Goal: Transaction & Acquisition: Purchase product/service

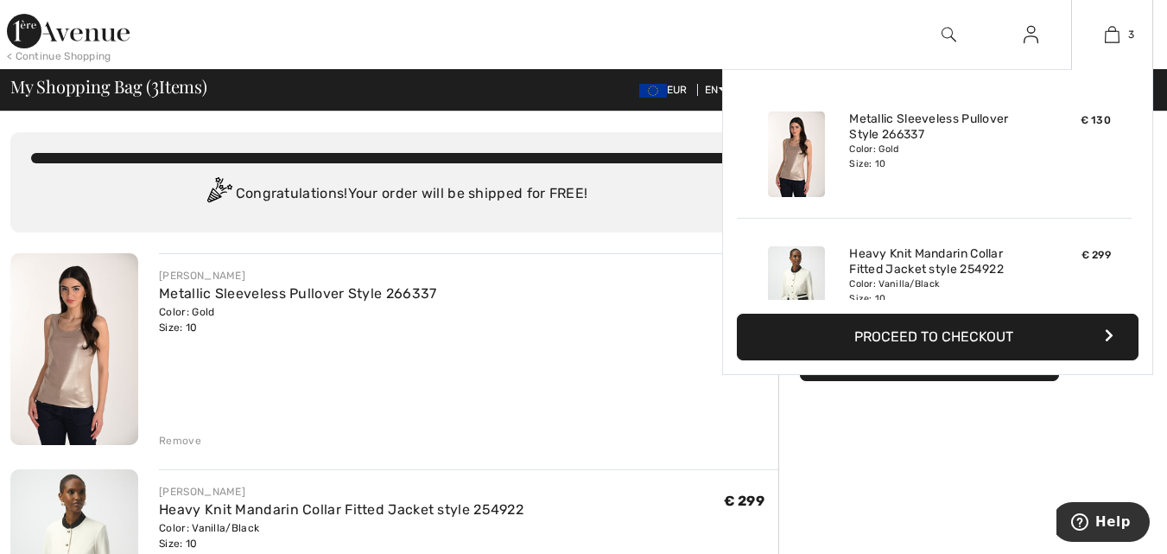
drag, startPoint x: 1134, startPoint y: 185, endPoint x: 1137, endPoint y: 200, distance: 15.9
click at [1137, 203] on div "Added to Bag Frank Lyman Metallic Sleeveless Pullover Style 266337 € 130 Color:…" at bounding box center [938, 192] width 402 height 216
click at [1108, 33] on img at bounding box center [1112, 34] width 15 height 21
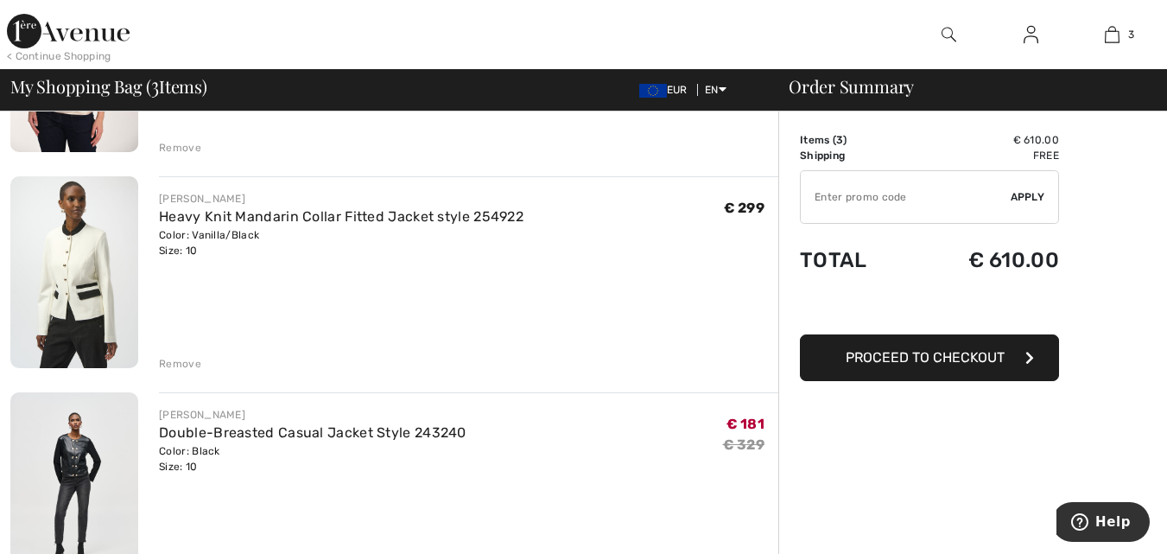
scroll to position [290, 0]
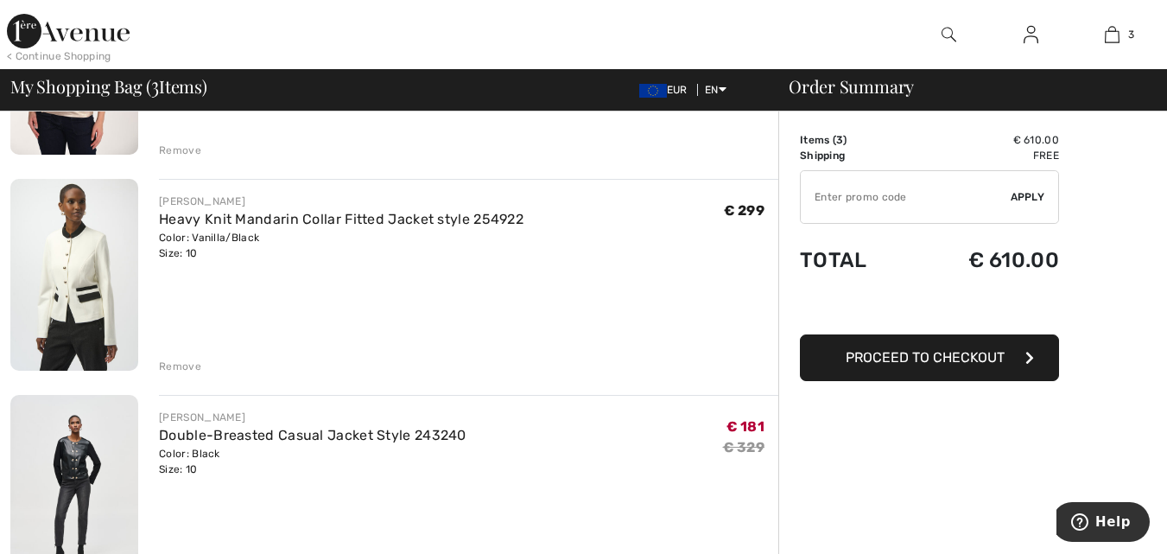
click at [914, 353] on span "Proceed to Checkout" at bounding box center [925, 357] width 159 height 16
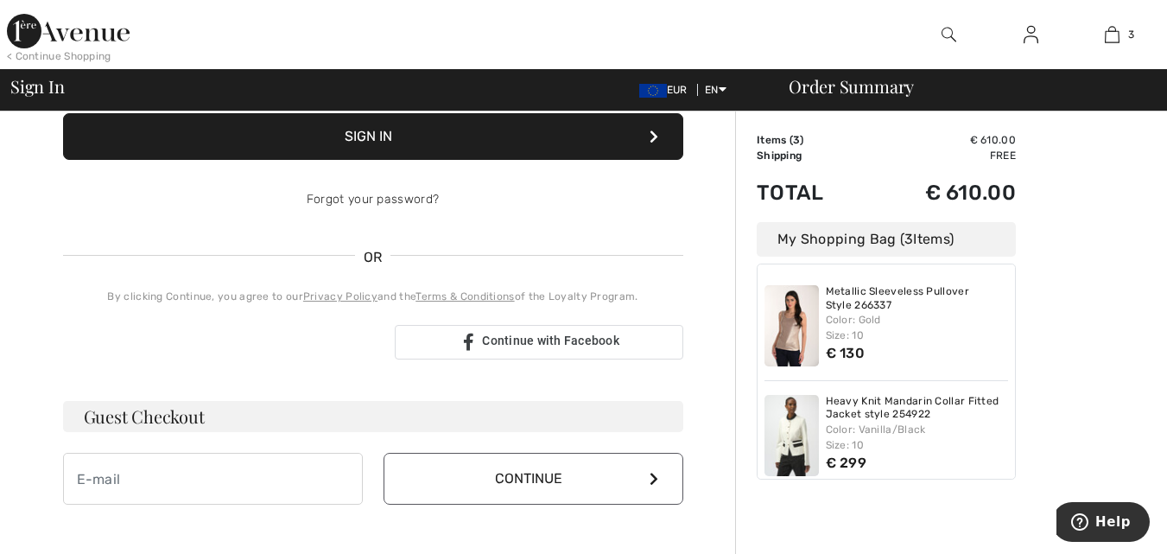
scroll to position [334, 0]
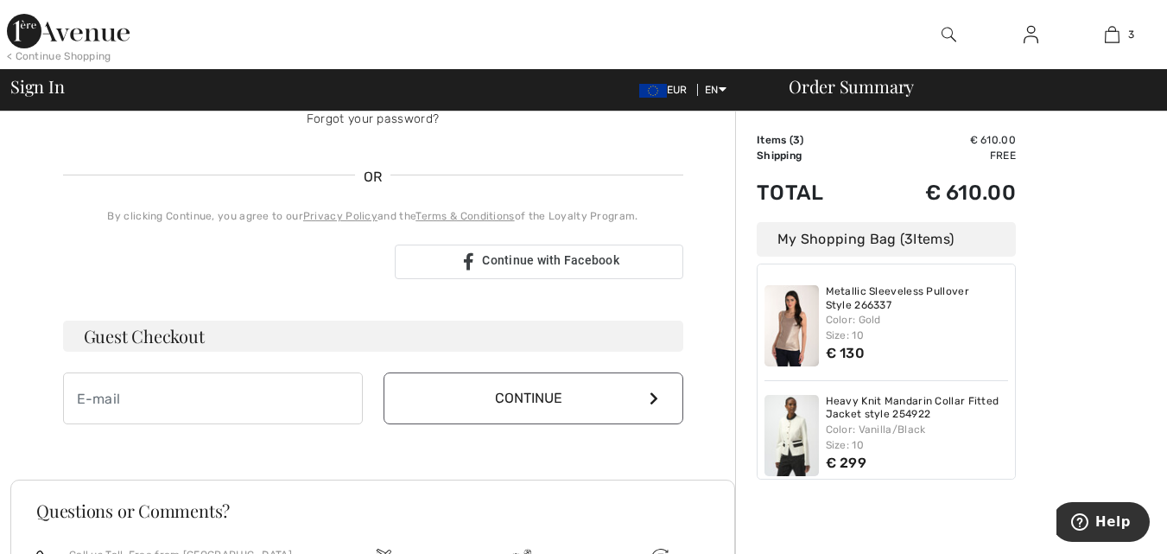
click at [217, 337] on h3 "Guest Checkout" at bounding box center [373, 336] width 620 height 31
click at [232, 402] on input "email" at bounding box center [213, 398] width 300 height 52
type input "golosh@netvision.net.il"
click at [653, 393] on icon at bounding box center [654, 398] width 9 height 14
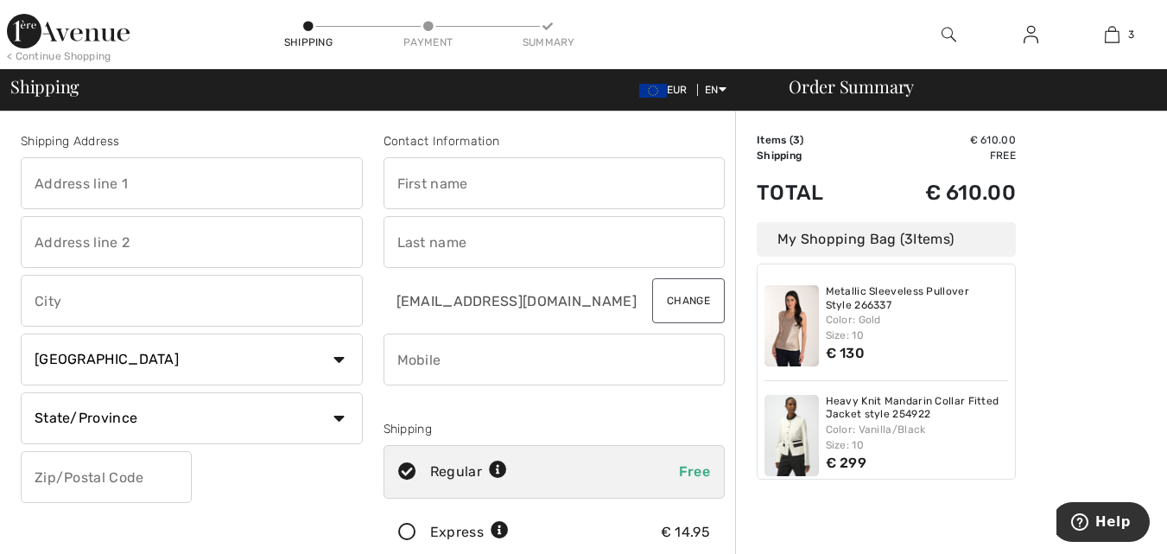
click at [348, 190] on input "text" at bounding box center [192, 183] width 342 height 52
type input "27, Ehud street"
type input "Tel Aviv"
select select "IL"
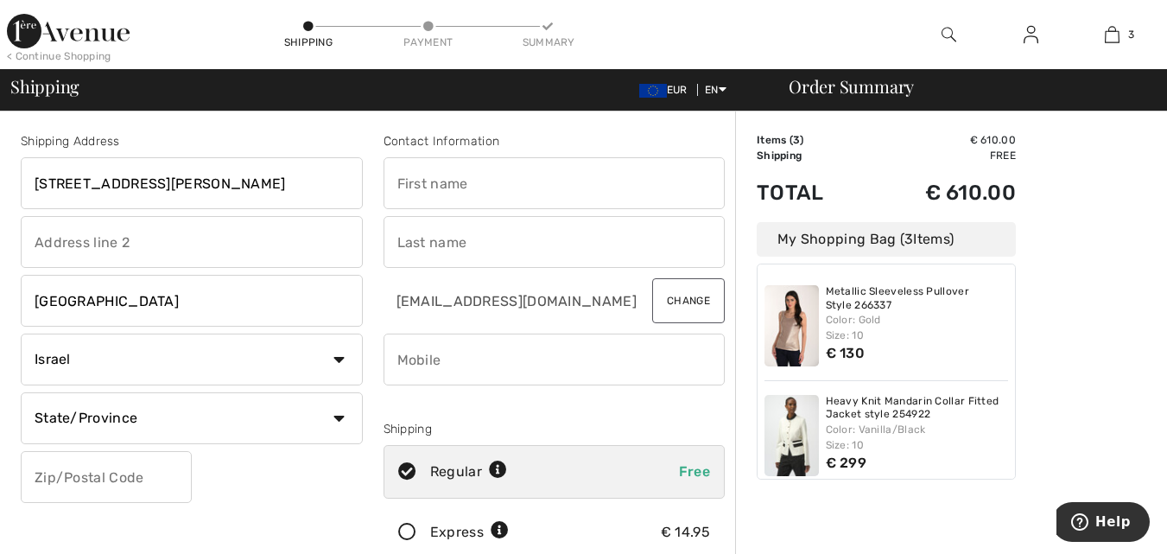
type input "6993627"
type input "Hava"
type input "Golos"
type input "0544262334"
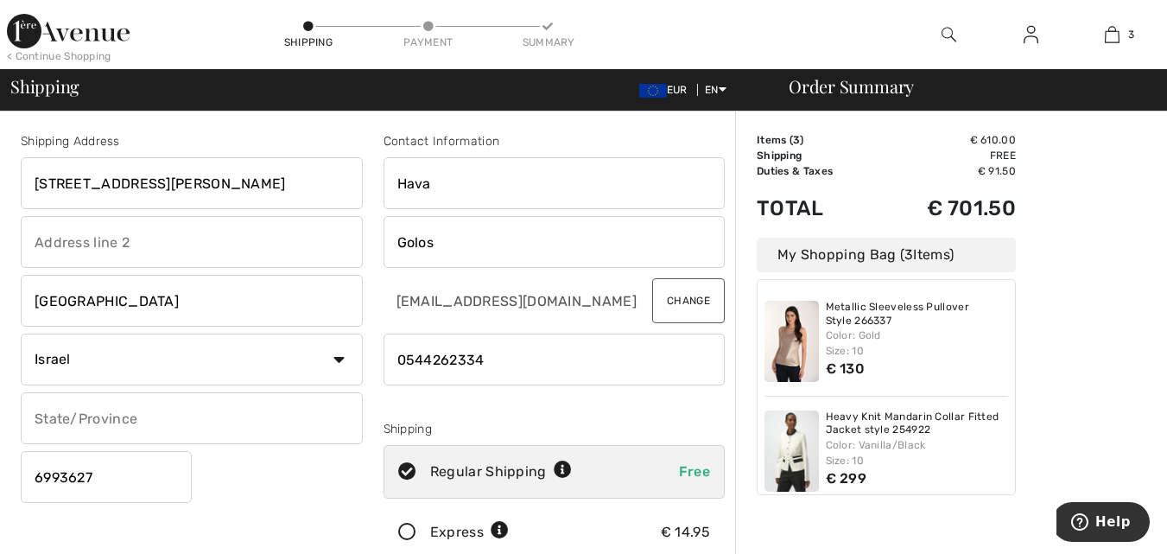
click at [408, 530] on icon at bounding box center [407, 533] width 46 height 18
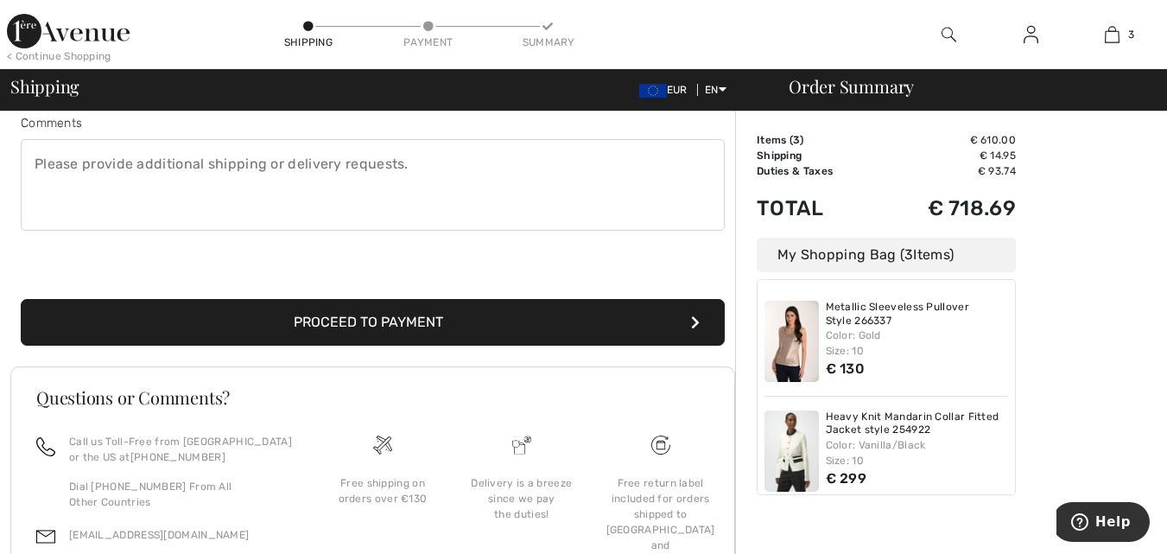
scroll to position [484, 0]
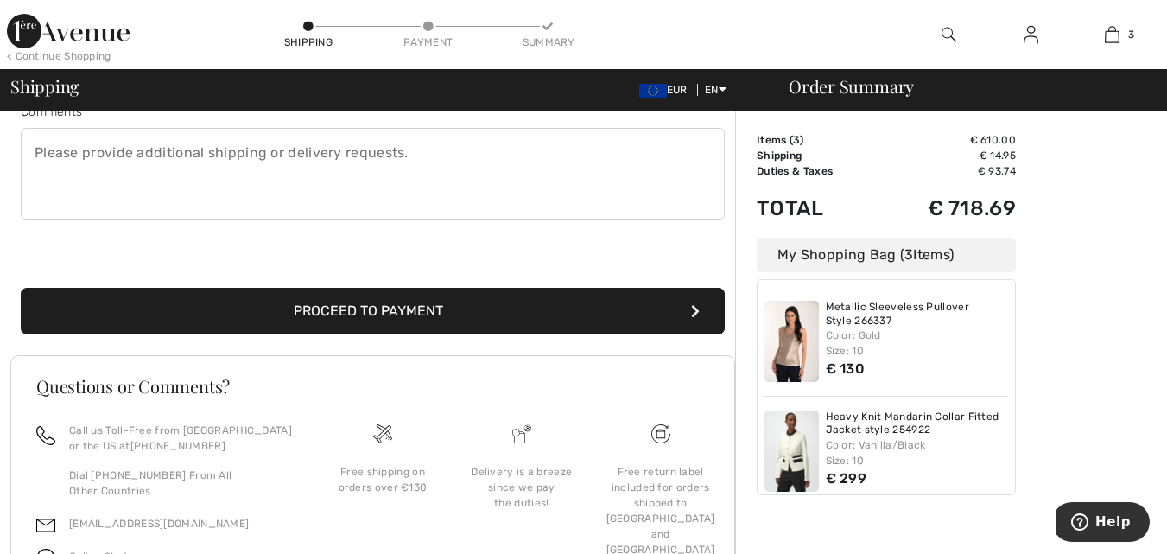
click at [528, 318] on button "Proceed to Payment" at bounding box center [373, 311] width 704 height 47
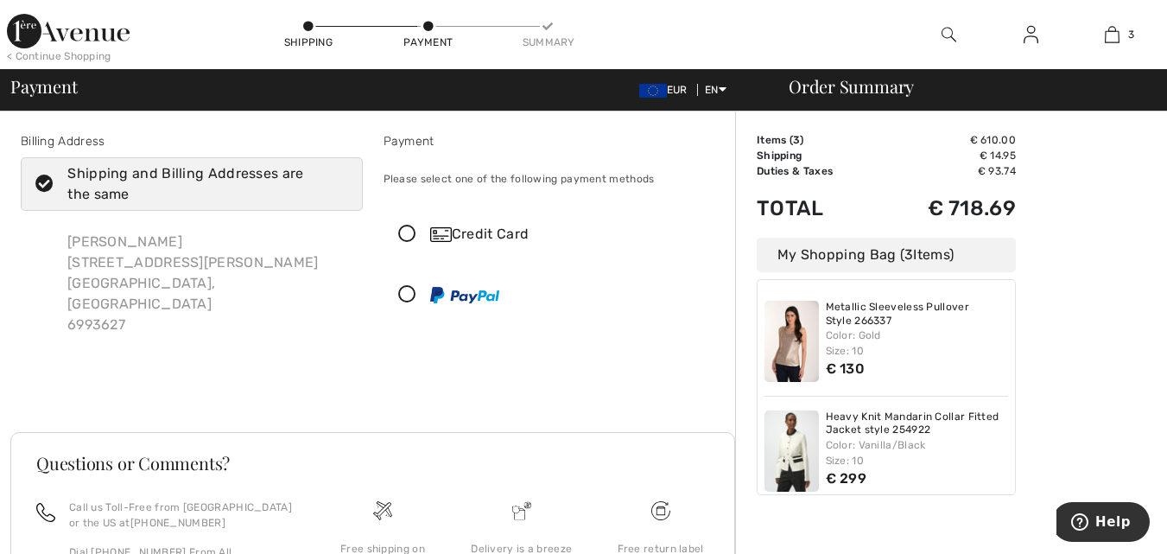
click at [410, 232] on icon at bounding box center [407, 234] width 46 height 18
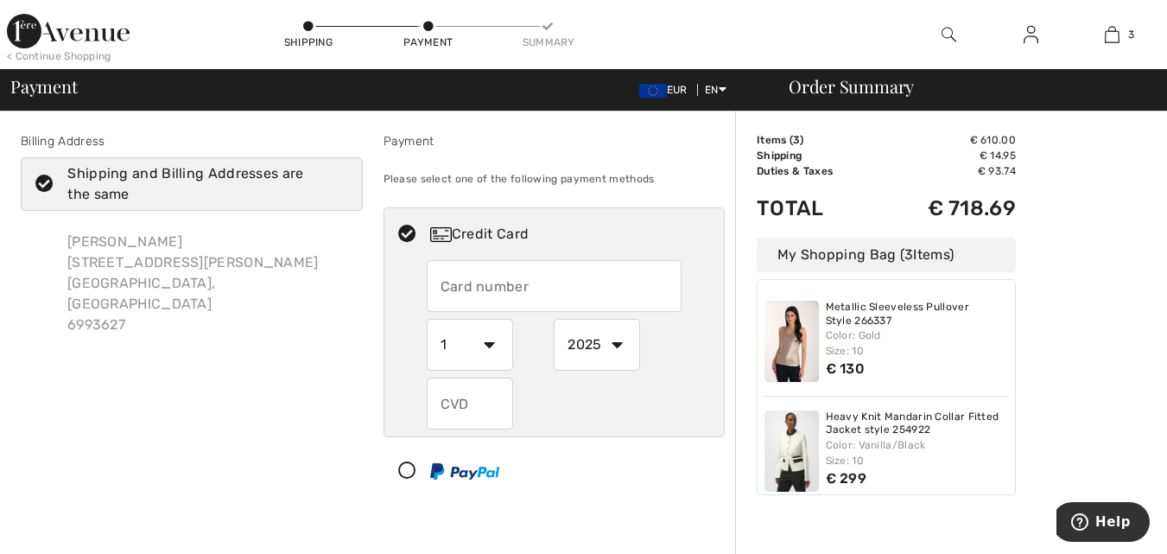
click at [454, 289] on input "text" at bounding box center [554, 286] width 255 height 52
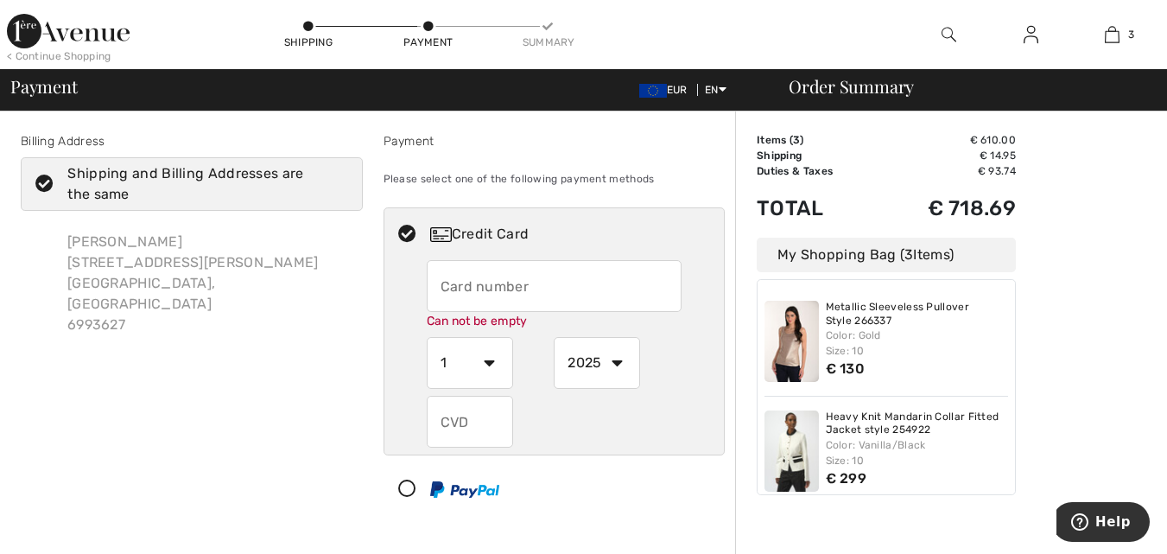
type input "[CREDIT_CARD_NUMBER]"
select select "6"
select select "2027"
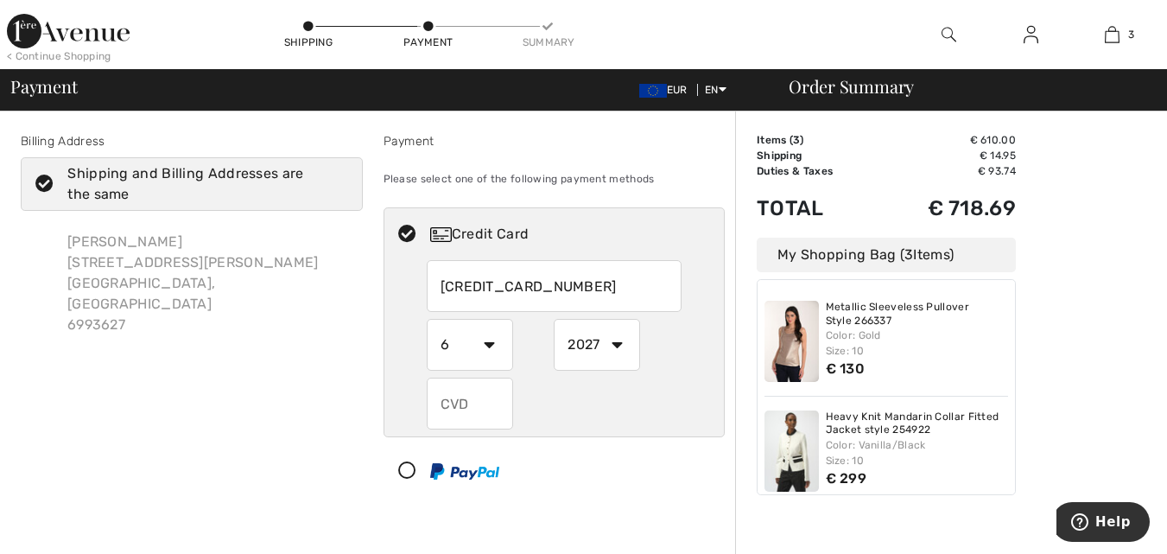
click at [433, 417] on input "text" at bounding box center [470, 404] width 86 height 52
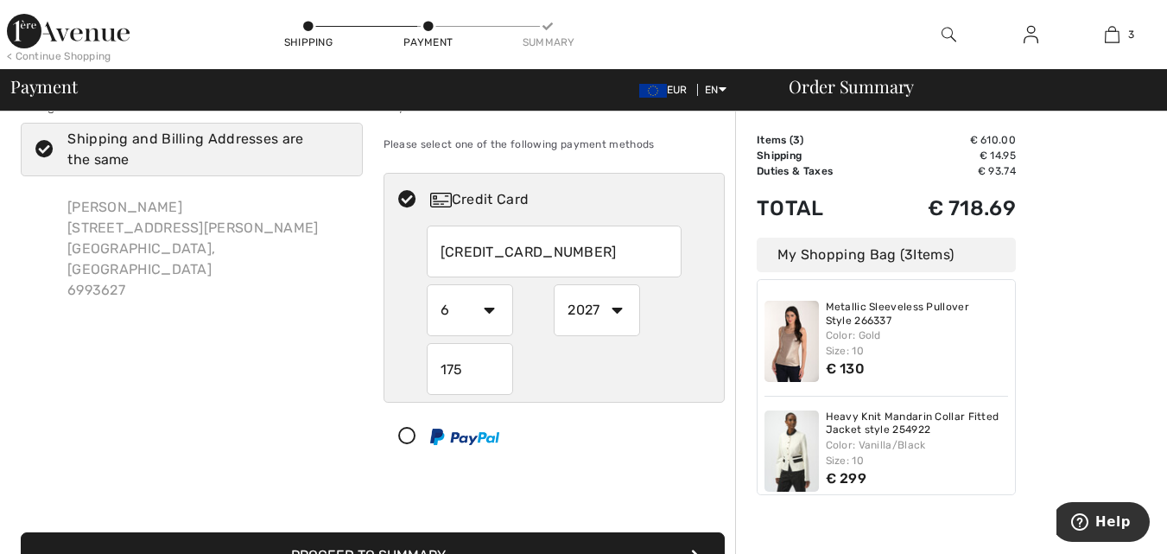
scroll to position [173, 0]
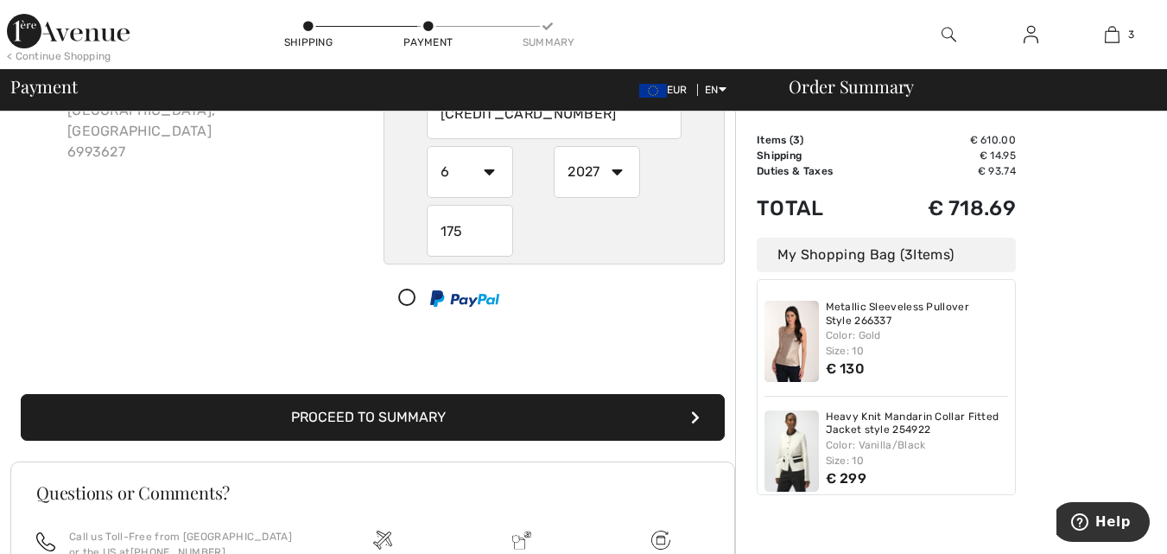
type input "175"
click at [696, 416] on icon "submit" at bounding box center [695, 417] width 9 height 14
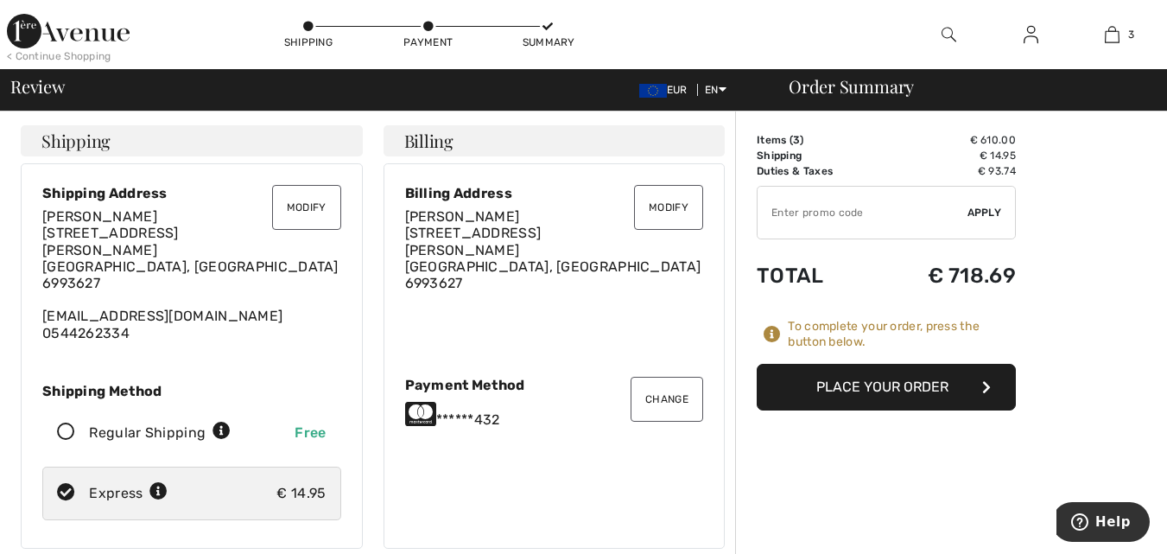
click at [826, 394] on button "Place Your Order" at bounding box center [886, 387] width 259 height 47
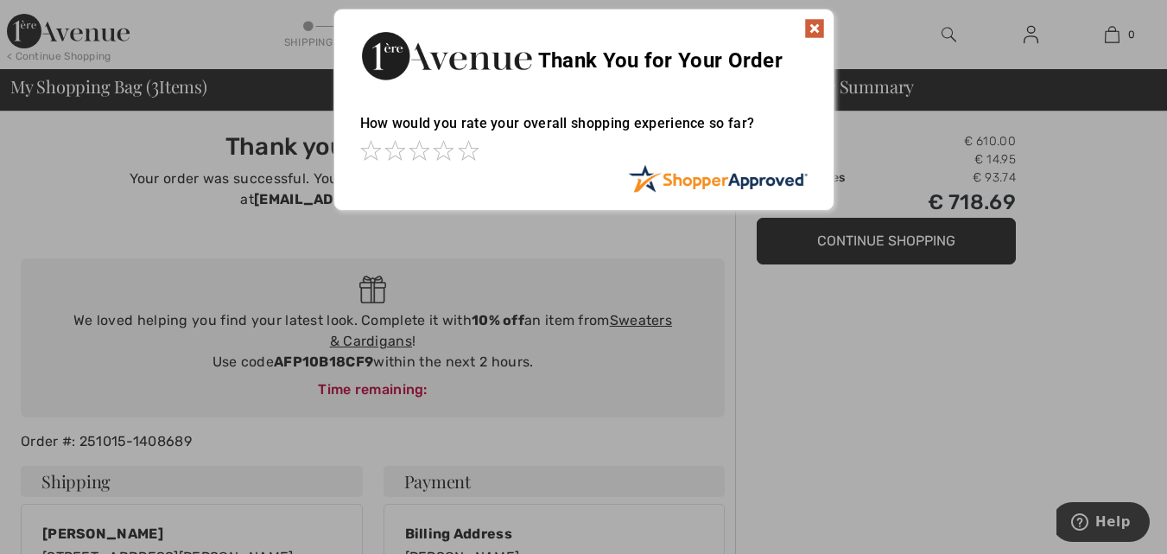
click at [814, 28] on img at bounding box center [814, 28] width 21 height 21
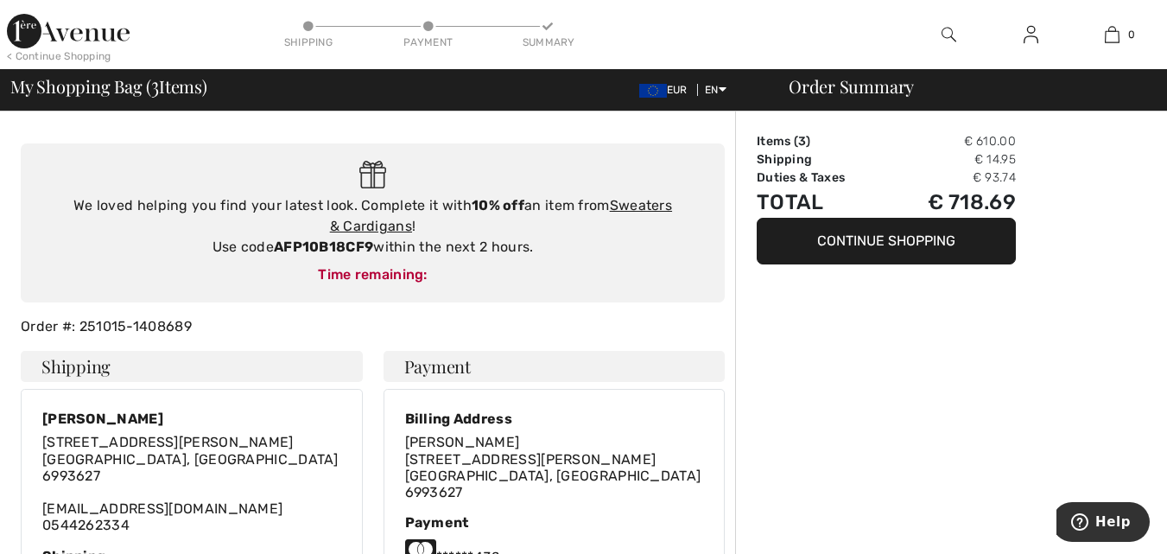
scroll to position [138, 0]
